Goal: Task Accomplishment & Management: Manage account settings

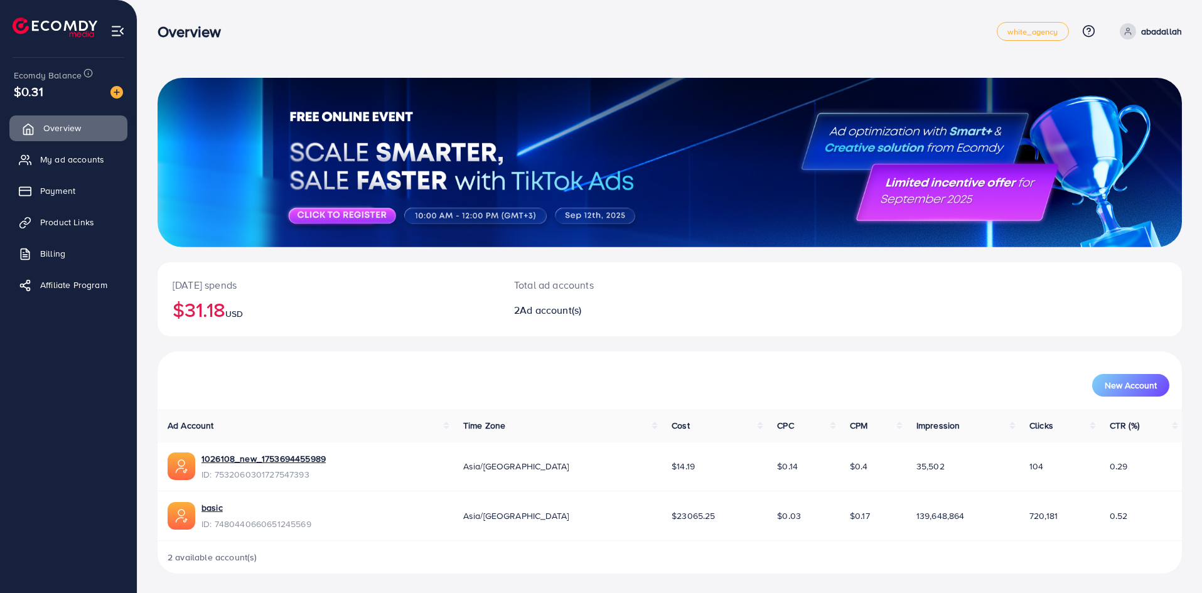
click at [75, 133] on span "Overview" at bounding box center [62, 128] width 38 height 13
click at [82, 168] on link "My ad accounts" at bounding box center [68, 159] width 118 height 25
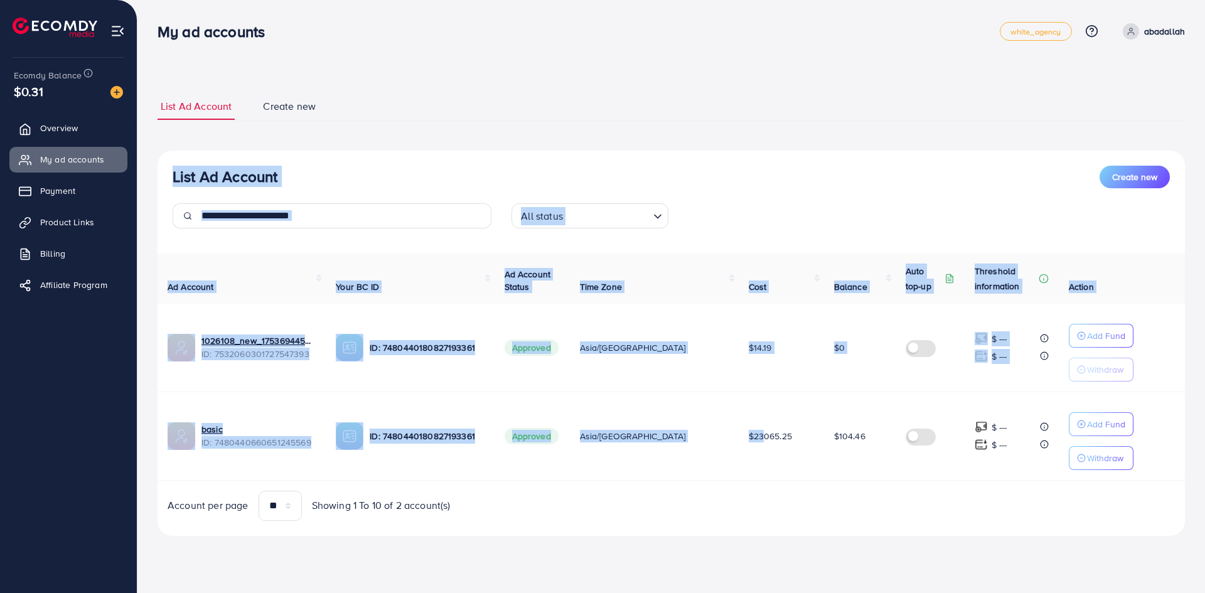
drag, startPoint x: 734, startPoint y: 478, endPoint x: 864, endPoint y: 85, distance: 413.8
click at [864, 85] on div "List Ad Account Create new List Ad Account Create new All status Loading... Ad …" at bounding box center [671, 314] width 1027 height 473
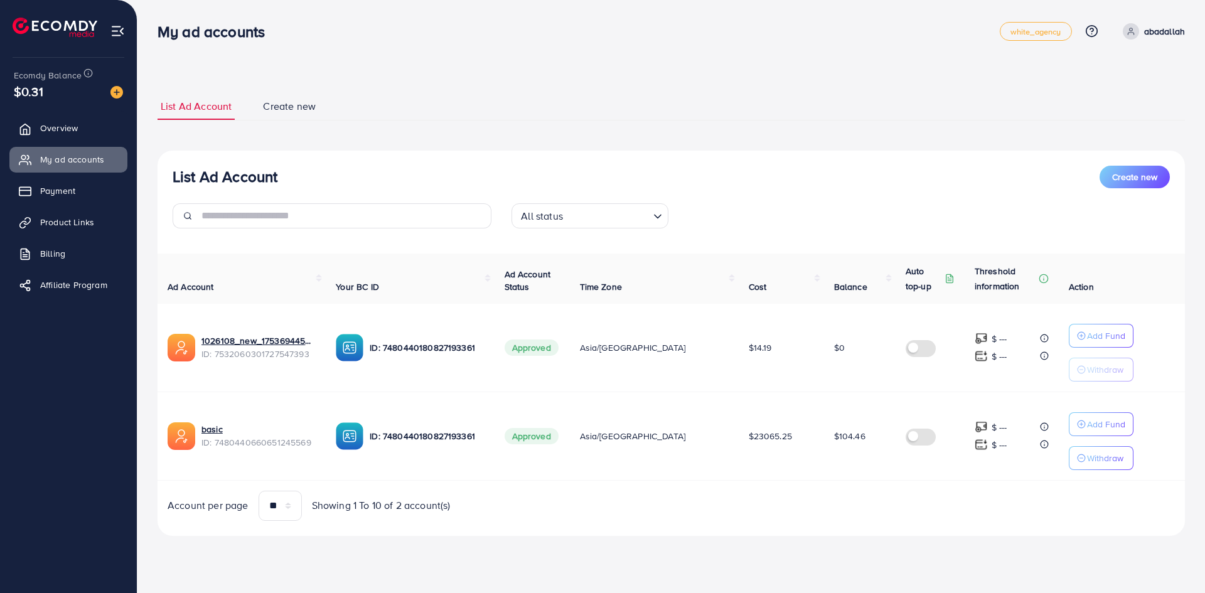
drag, startPoint x: 926, startPoint y: 276, endPoint x: 945, endPoint y: 483, distance: 207.9
click at [945, 483] on div "List Ad Account Create new List Ad Account Create new All status Loading... Ad …" at bounding box center [671, 314] width 1027 height 443
click at [945, 485] on div "Ad Account Your BC ID Ad Account Status Time Zone Cost Balance Auto top-up Thre…" at bounding box center [671, 387] width 1027 height 267
click at [904, 549] on div "List Ad Account Create new List Ad Account Create new All status Loading... Ad …" at bounding box center [671, 314] width 1027 height 473
drag, startPoint x: 644, startPoint y: 100, endPoint x: 802, endPoint y: 526, distance: 454.5
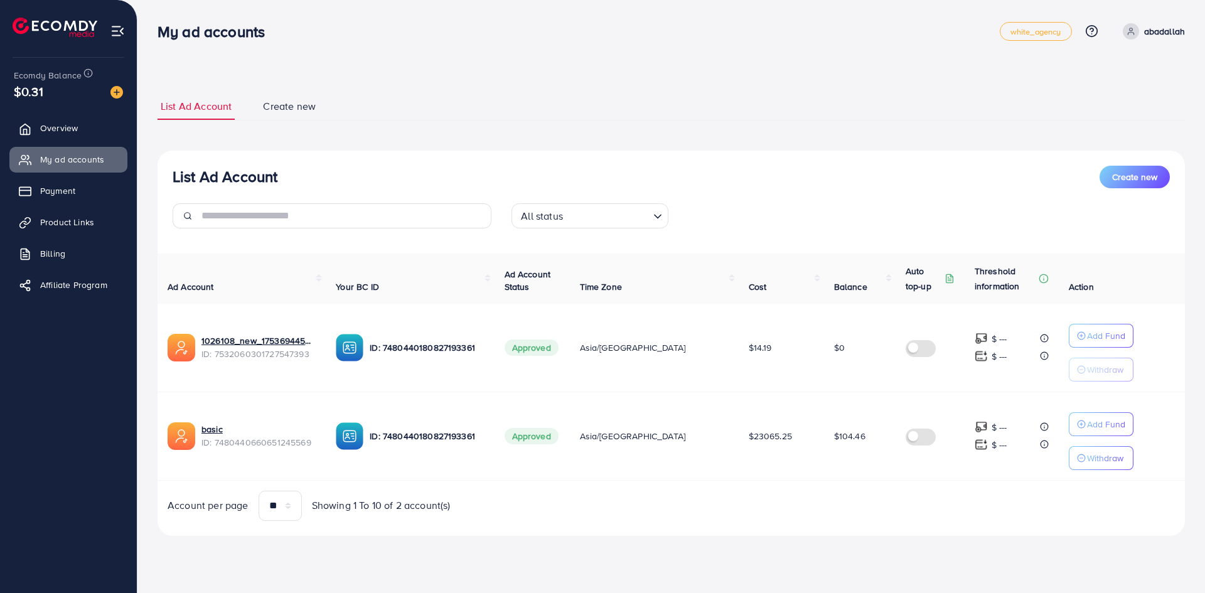
click at [802, 526] on div "List Ad Account Create new List Ad Account Create new All status Loading... Ad …" at bounding box center [671, 314] width 1027 height 443
click at [879, 532] on div "List Ad Account Create new All status Loading... Ad Account Your BC ID Ad Accou…" at bounding box center [671, 343] width 1027 height 385
drag, startPoint x: 892, startPoint y: 550, endPoint x: 29, endPoint y: 7, distance: 1020.4
click at [29, 7] on div "My ad accounts white_agency Help Center Contact Support Plans and Pricing Term …" at bounding box center [602, 285] width 1205 height 571
click at [29, 7] on li at bounding box center [60, 29] width 95 height 50
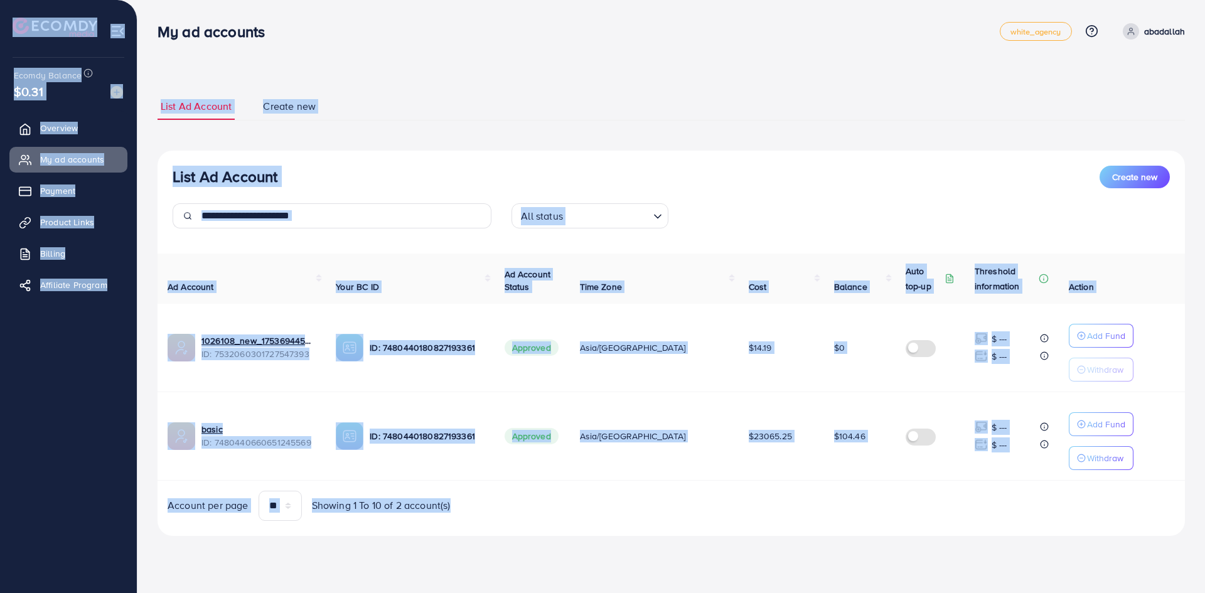
drag, startPoint x: 29, startPoint y: 7, endPoint x: 802, endPoint y: 519, distance: 927.4
click at [799, 519] on div "My ad accounts white_agency Help Center Contact Support Plans and Pricing Term …" at bounding box center [602, 285] width 1205 height 571
drag, startPoint x: 805, startPoint y: 519, endPoint x: 875, endPoint y: 530, distance: 71.2
click at [805, 519] on div "Account per page ** ** ** *** Showing 1 To 10 of 2 account(s)" at bounding box center [670, 506] width 1047 height 30
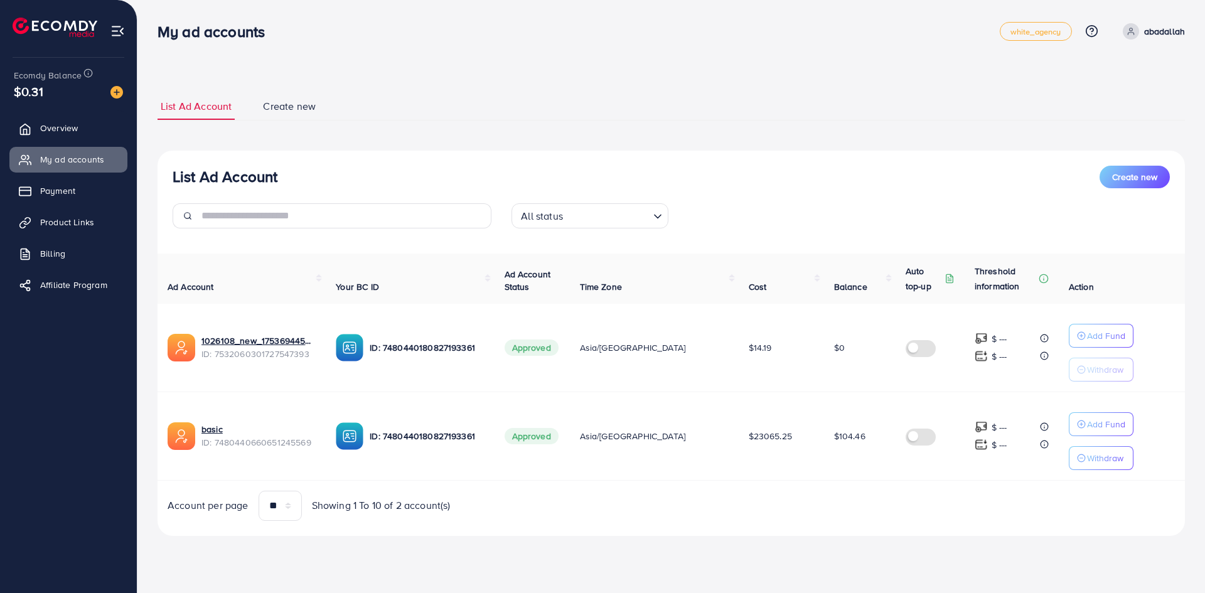
drag, startPoint x: 886, startPoint y: 532, endPoint x: 147, endPoint y: 13, distance: 902.8
click at [147, 13] on div "List Ad Account Create new List Ad Account Create new All status Loading... Ad …" at bounding box center [671, 285] width 1068 height 571
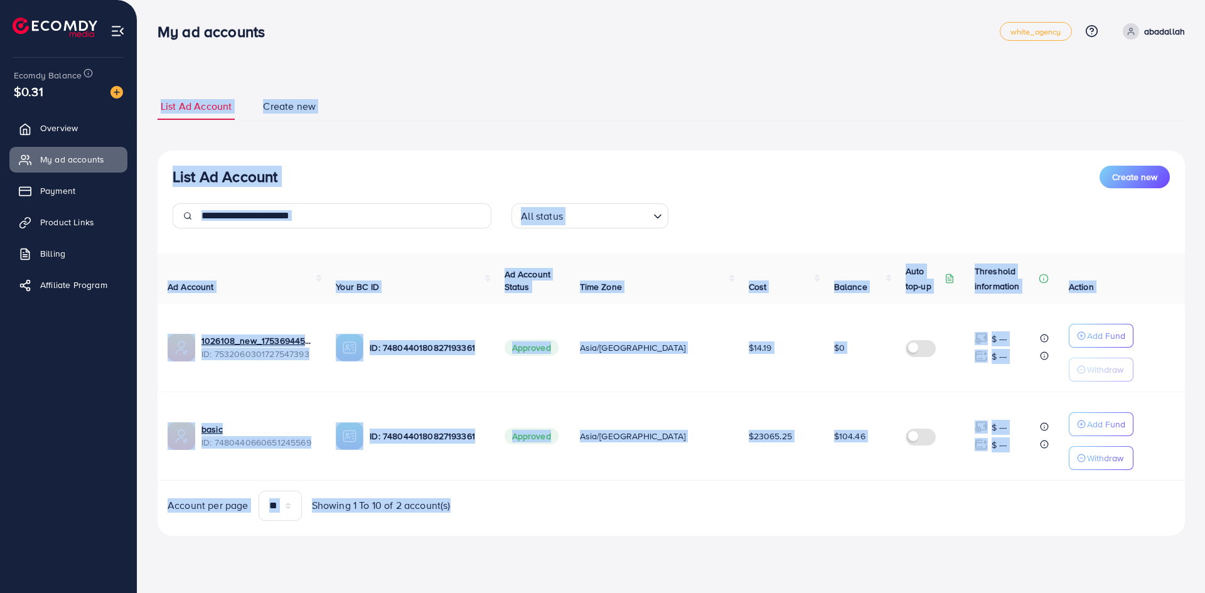
drag, startPoint x: 147, startPoint y: 13, endPoint x: 681, endPoint y: 489, distance: 714.8
click at [681, 489] on div "List Ad Account Create new List Ad Account Create new All status Loading... Ad …" at bounding box center [671, 285] width 1068 height 571
click at [685, 491] on div "Account per page ** ** ** *** Showing 1 To 10 of 2 account(s)" at bounding box center [670, 506] width 1047 height 30
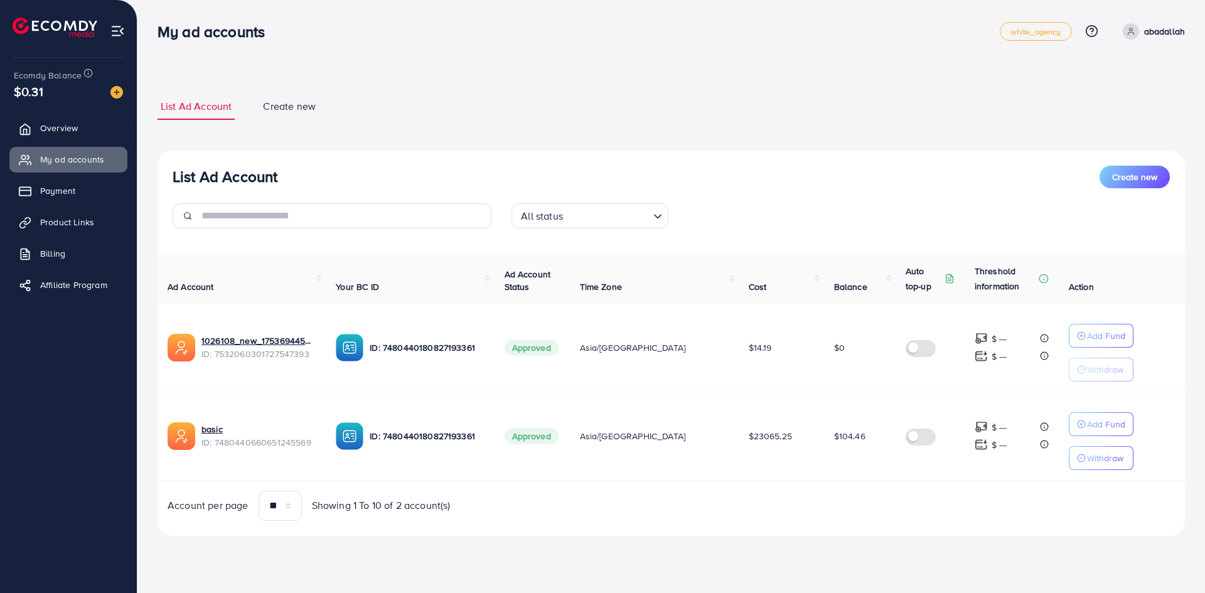
click at [699, 506] on div "Account per page ** ** ** *** Showing 1 To 10 of 2 account(s)" at bounding box center [670, 506] width 1047 height 30
drag, startPoint x: 698, startPoint y: 505, endPoint x: 150, endPoint y: 40, distance: 718.2
click at [150, 40] on div "My ad accounts white_agency Help Center Contact Support Plans and Pricing Term …" at bounding box center [602, 285] width 1205 height 571
click at [417, 92] on div "List Ad Account Create new List Ad Account Create new All status Loading... Ad …" at bounding box center [671, 314] width 1027 height 473
click at [874, 134] on div "List Ad Account Create new List Ad Account Create new All status Loading... Ad …" at bounding box center [671, 314] width 1027 height 443
